Goal: Task Accomplishment & Management: Manage account settings

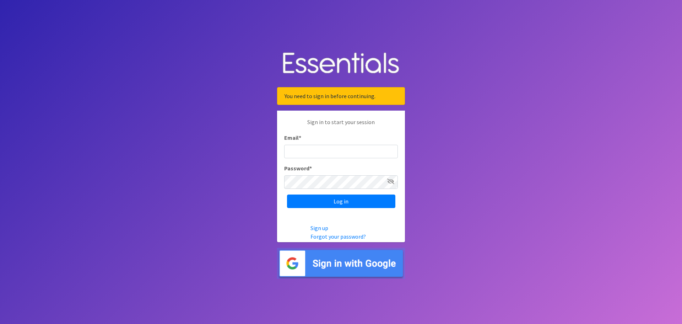
click at [293, 152] on input "Email *" at bounding box center [341, 151] width 114 height 13
type input "[PERSON_NAME][EMAIL_ADDRESS][PERSON_NAME][DOMAIN_NAME]"
click at [323, 199] on input "Log in" at bounding box center [341, 200] width 108 height 13
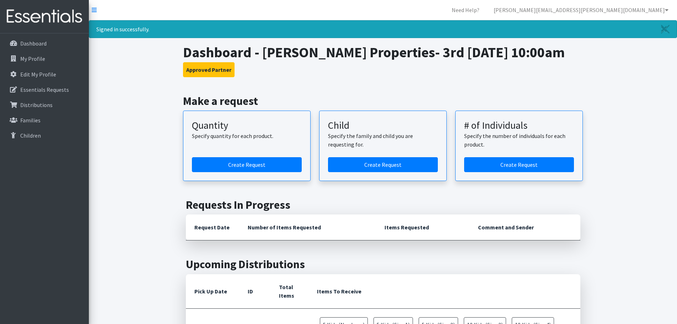
click at [73, 236] on div "Dashboard My Profile Edit My Profile Essentials Requests Distributions Families…" at bounding box center [44, 184] width 89 height 303
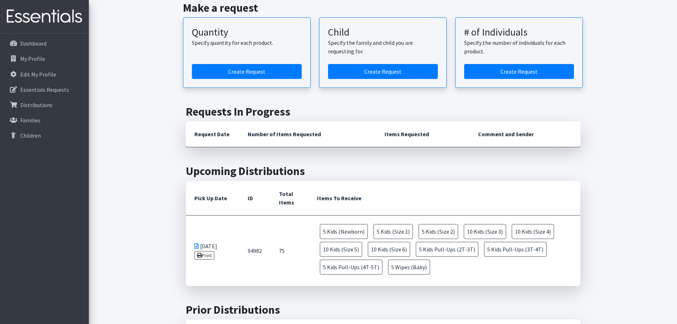
scroll to position [79, 0]
